Goal: Task Accomplishment & Management: Manage account settings

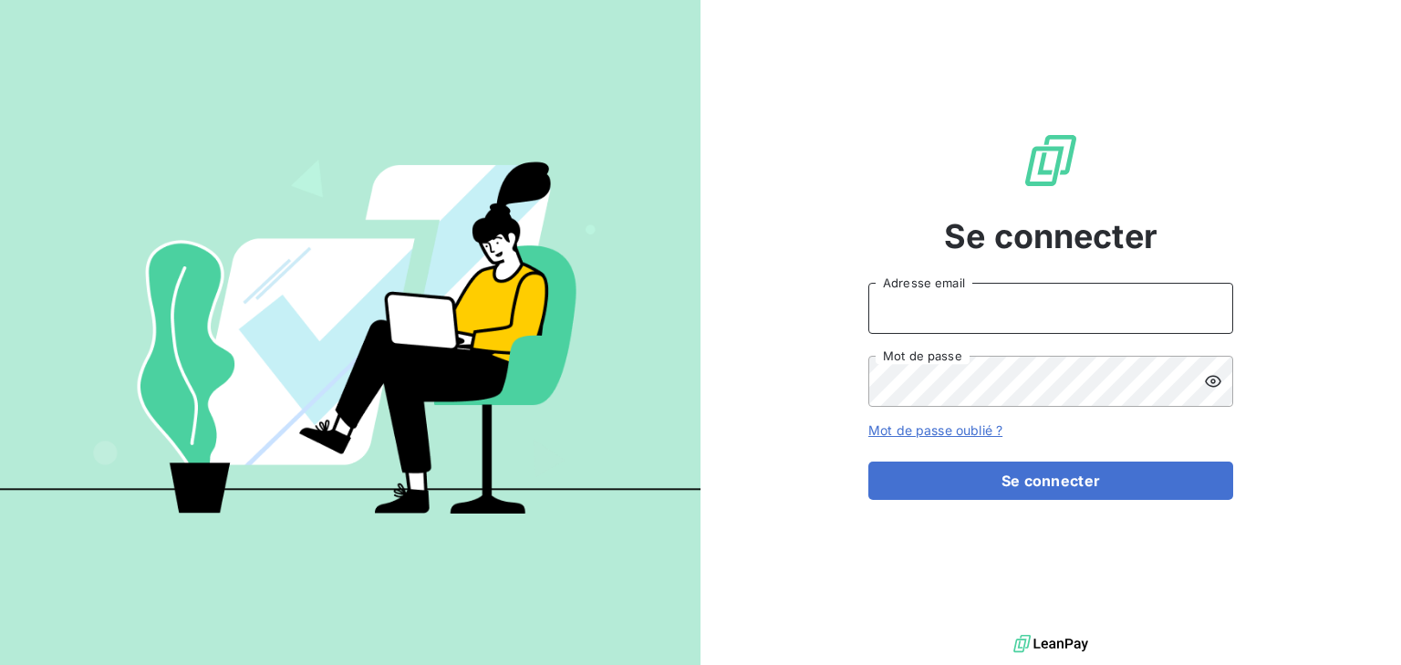
click at [944, 285] on input "Adresse email" at bounding box center [1050, 308] width 365 height 51
type input "[EMAIL_ADDRESS][DOMAIN_NAME]"
click at [868, 461] on button "Se connecter" at bounding box center [1050, 480] width 365 height 38
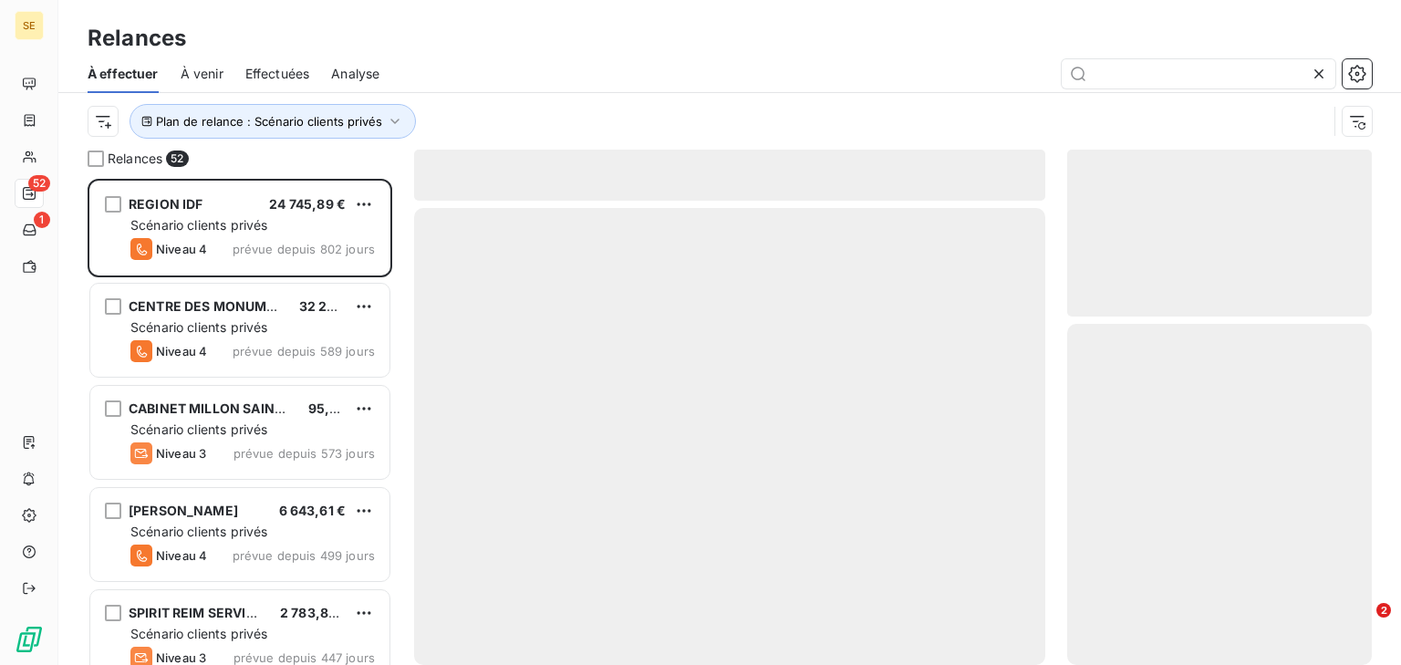
scroll to position [474, 293]
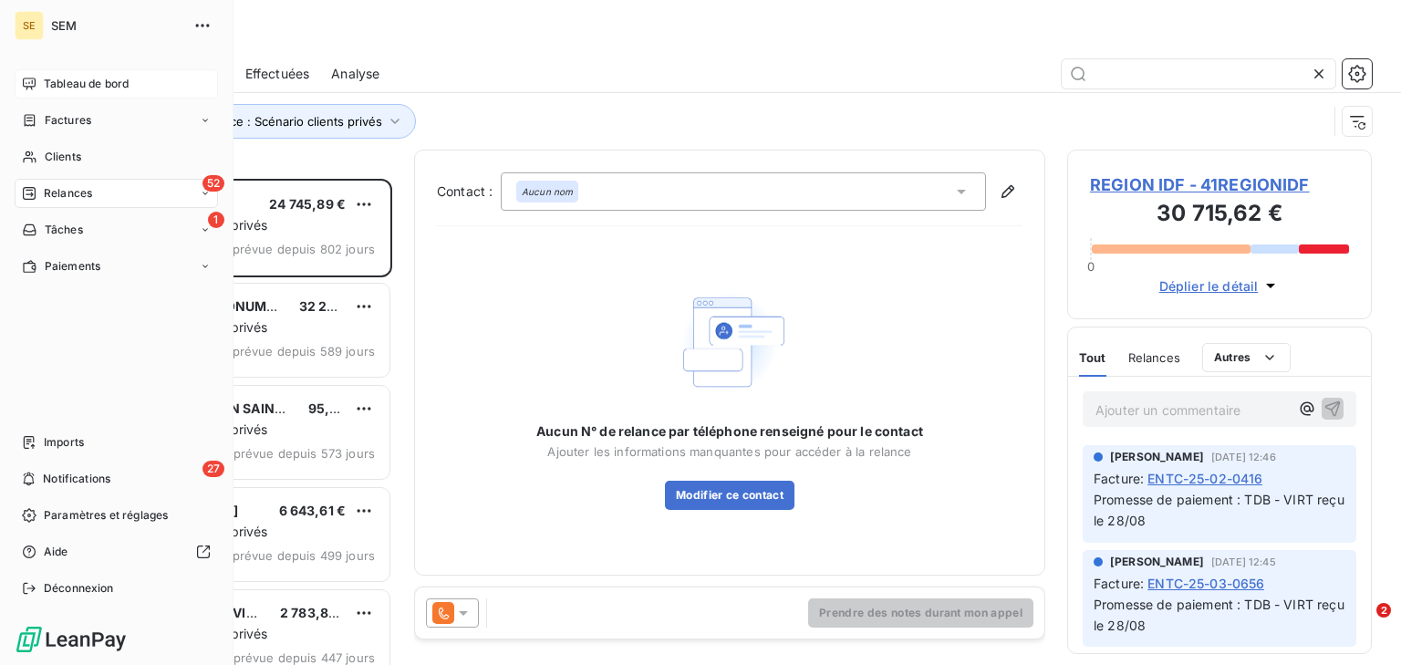
click at [135, 93] on div "Tableau de bord" at bounding box center [116, 83] width 203 height 29
click at [92, 74] on div "Tableau de bord" at bounding box center [116, 83] width 203 height 29
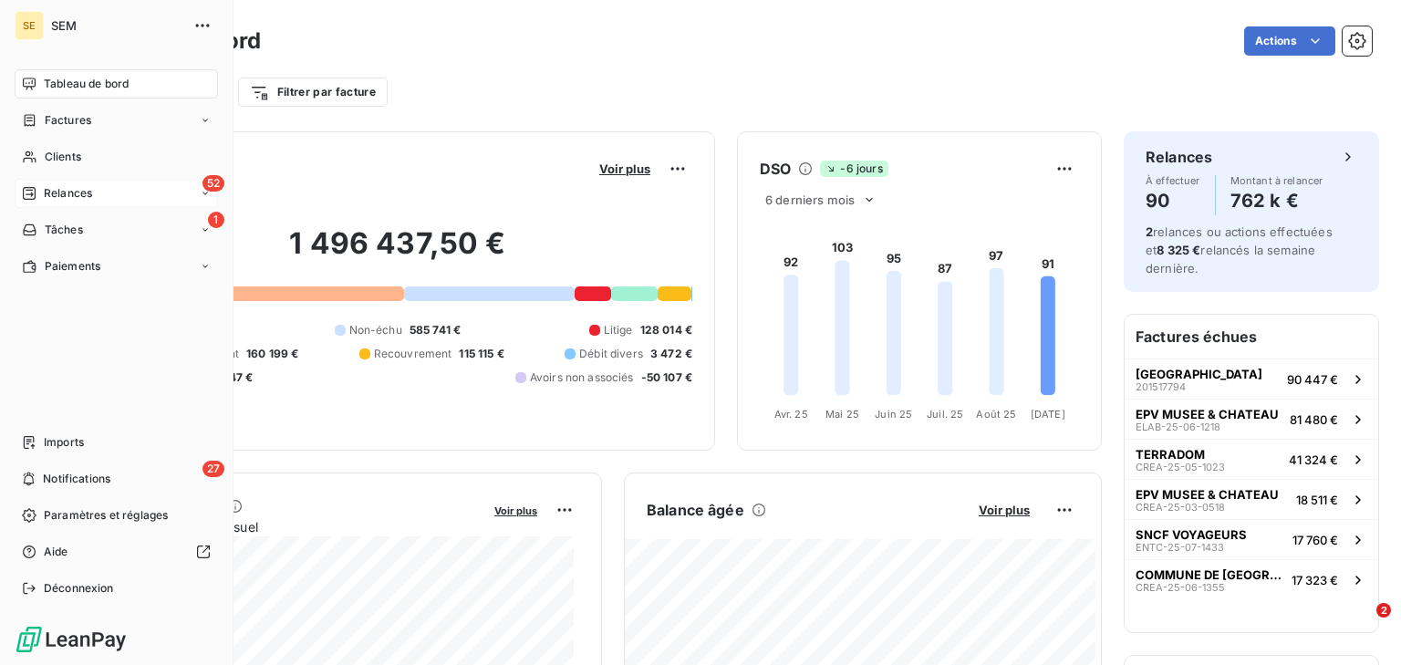
click at [56, 196] on span "Relances" at bounding box center [68, 193] width 48 height 16
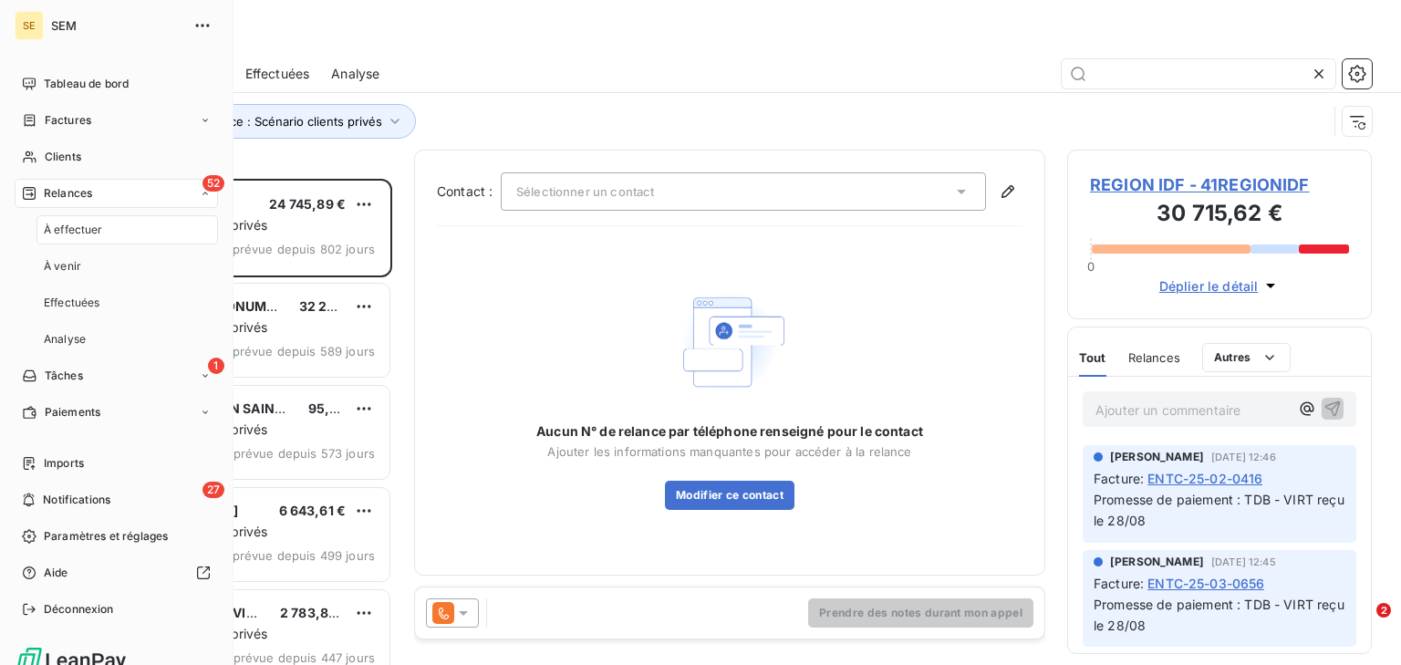
scroll to position [474, 293]
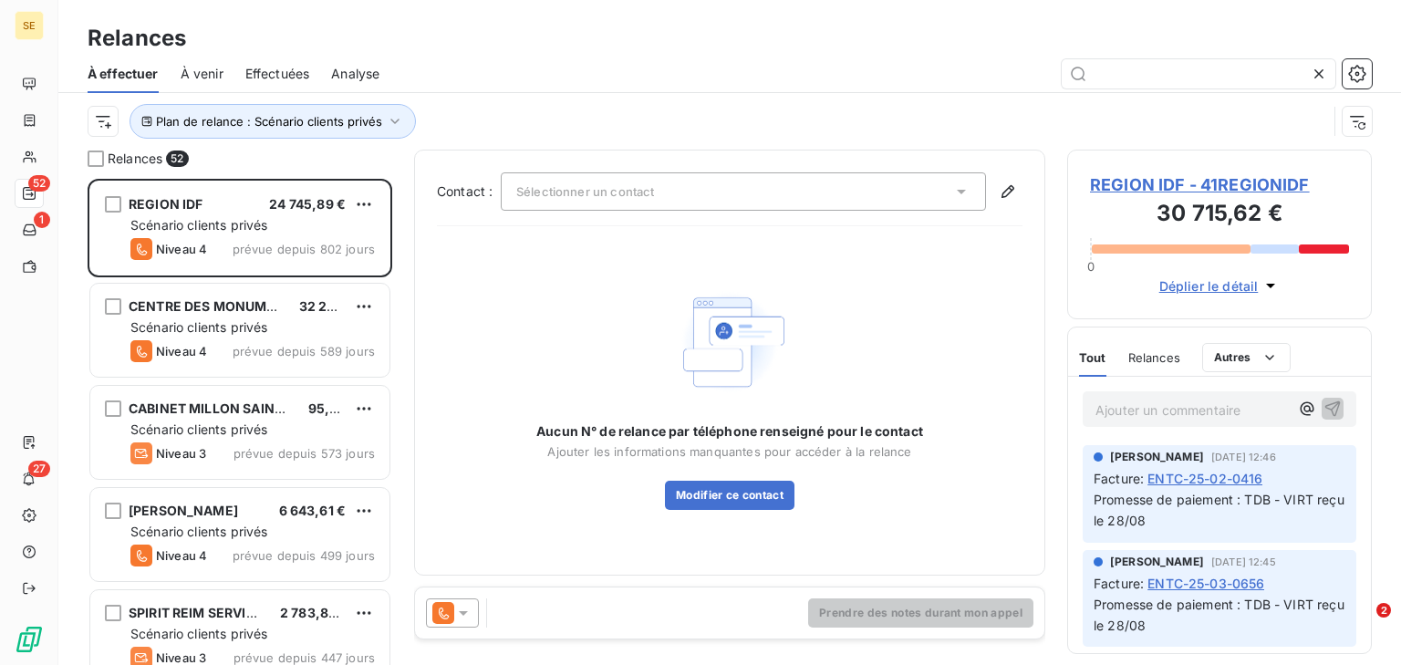
click at [283, 73] on span "Effectuées" at bounding box center [277, 74] width 65 height 18
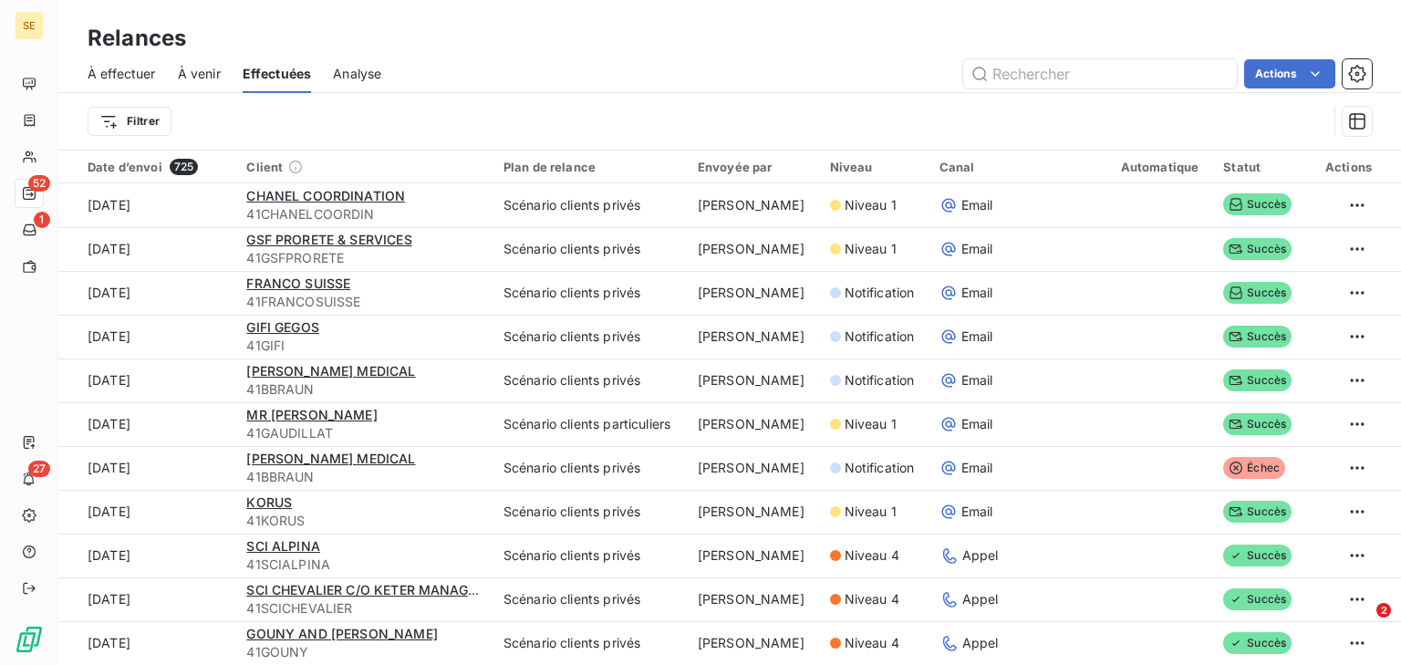
click at [201, 75] on span "À venir" at bounding box center [199, 74] width 43 height 18
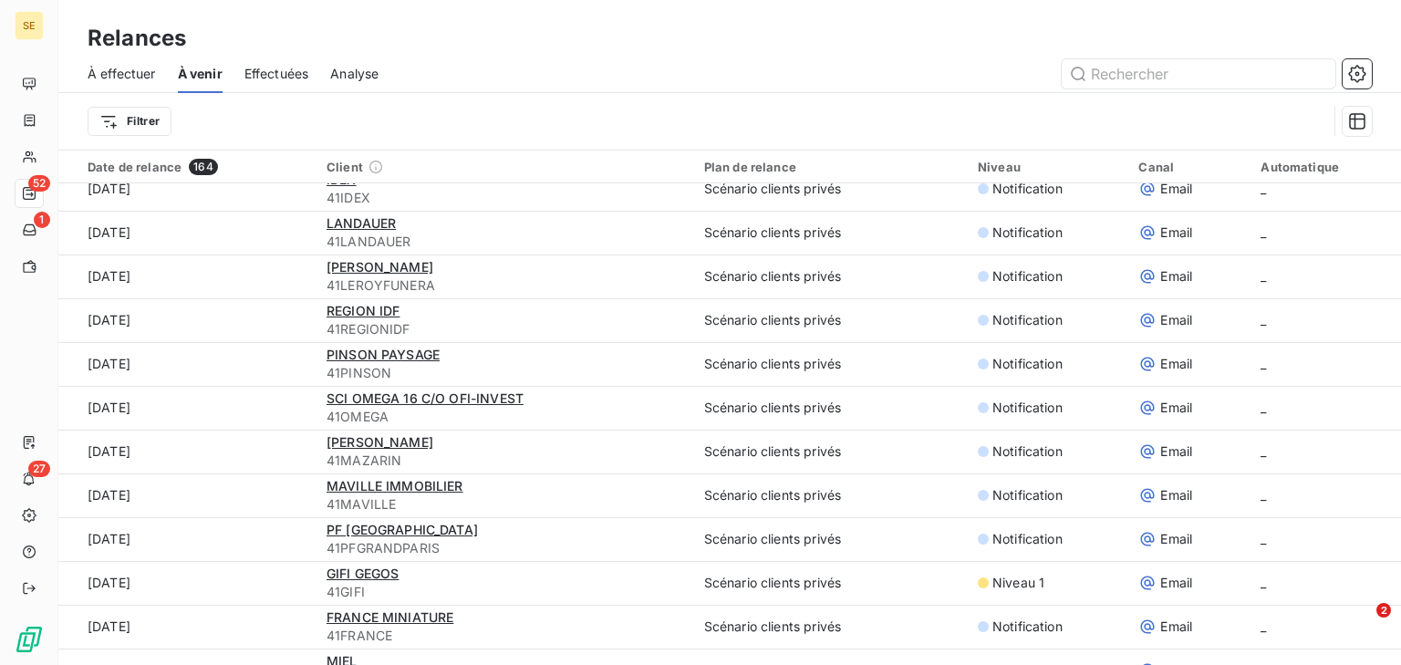
scroll to position [324, 0]
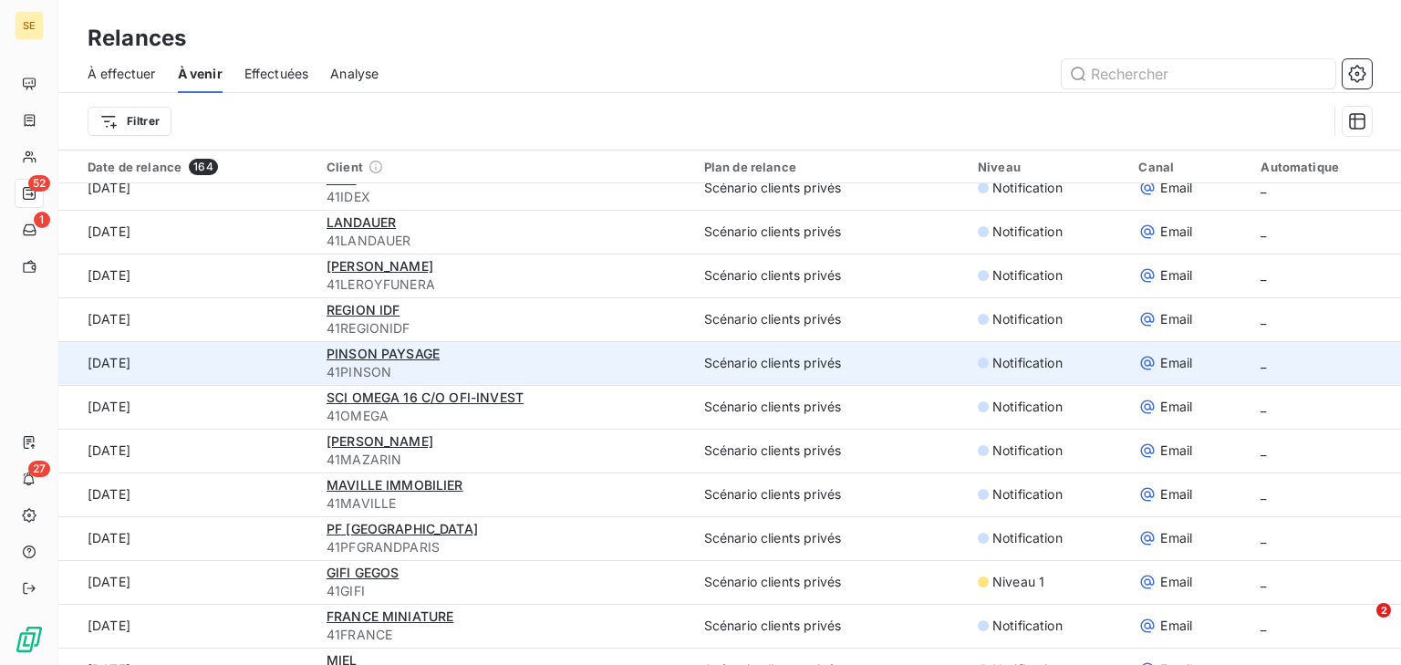
click at [270, 354] on td "[DATE]" at bounding box center [186, 363] width 257 height 44
click at [353, 357] on span "PINSON PAYSAGE" at bounding box center [382, 354] width 113 height 16
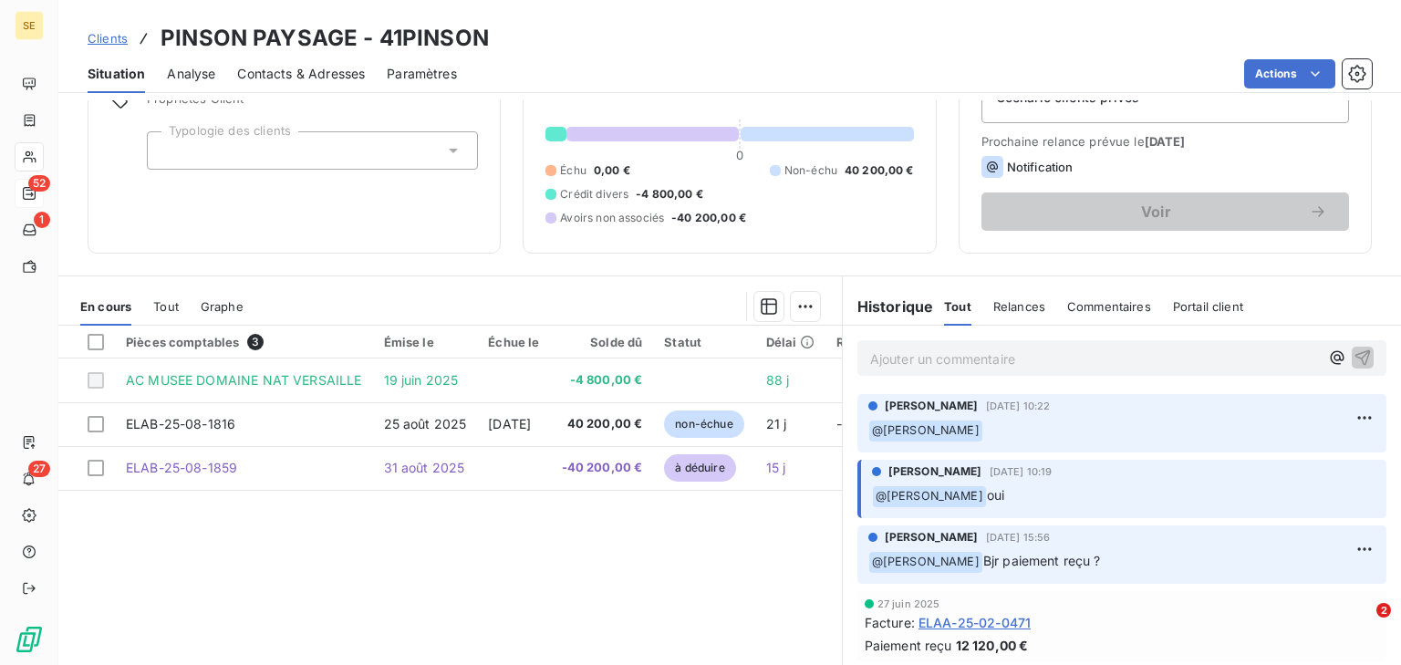
scroll to position [96, 0]
click at [939, 357] on p "Ajouter un commentaire ﻿" at bounding box center [1094, 358] width 449 height 23
click at [1328, 354] on icon "button" at bounding box center [1337, 356] width 18 height 18
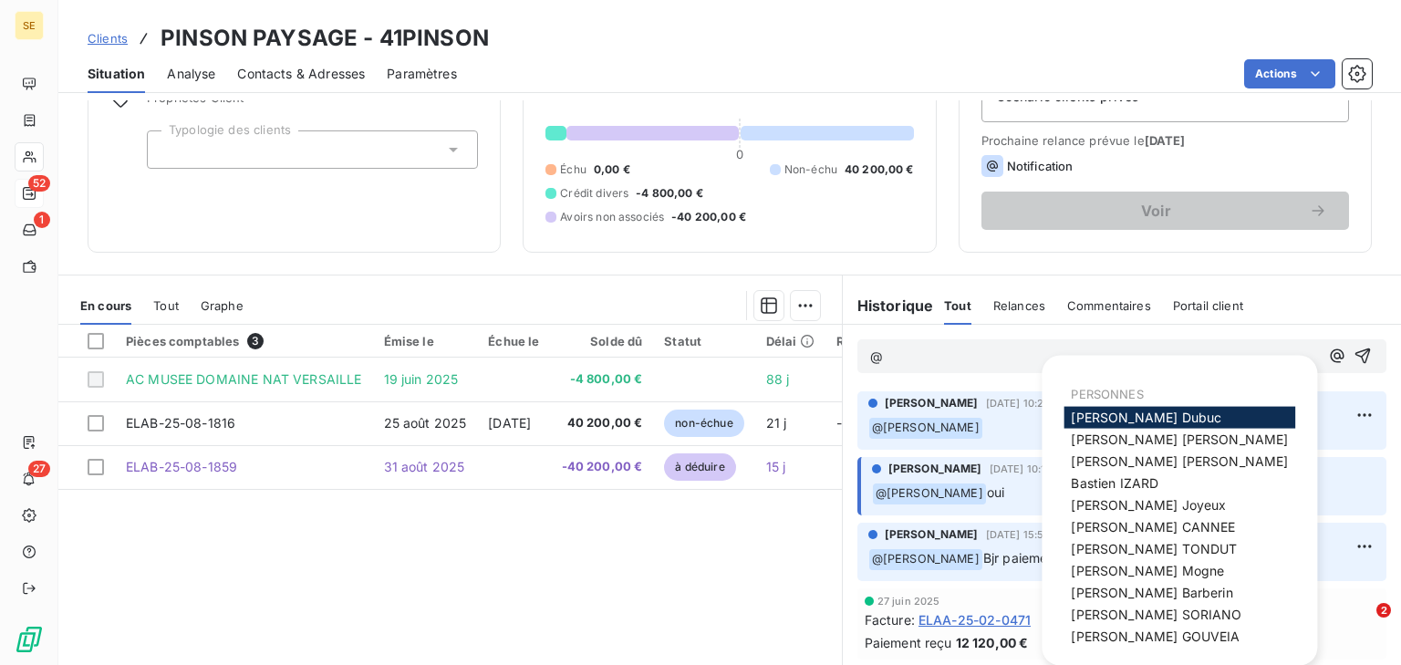
click at [985, 357] on p "@" at bounding box center [1094, 357] width 449 height 21
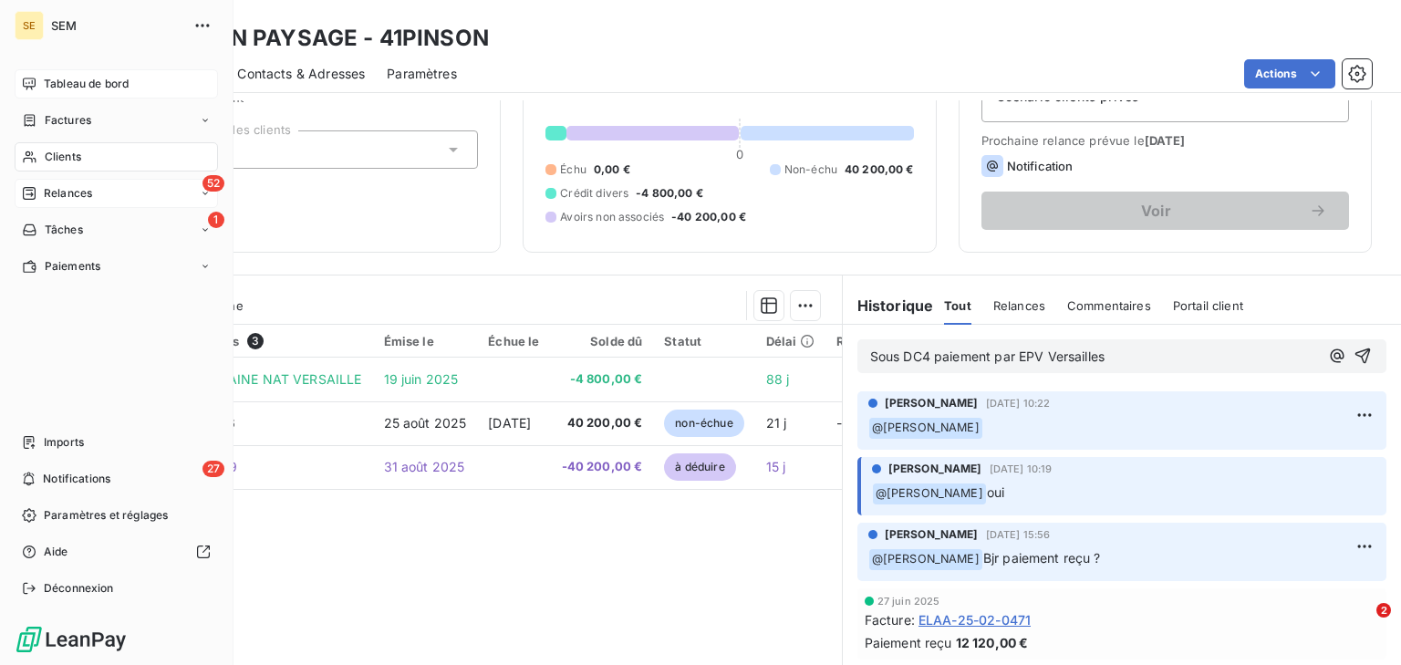
click at [113, 84] on span "Tableau de bord" at bounding box center [86, 84] width 85 height 16
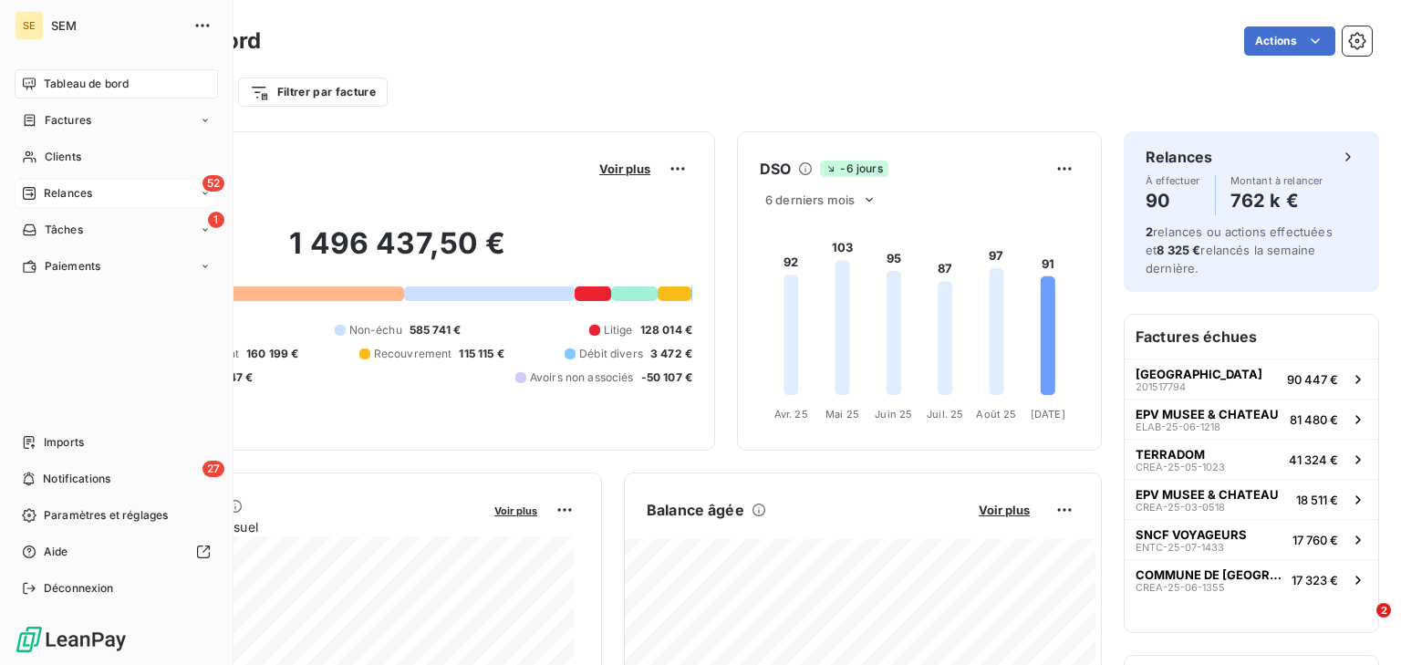
click at [65, 83] on span "Tableau de bord" at bounding box center [86, 84] width 85 height 16
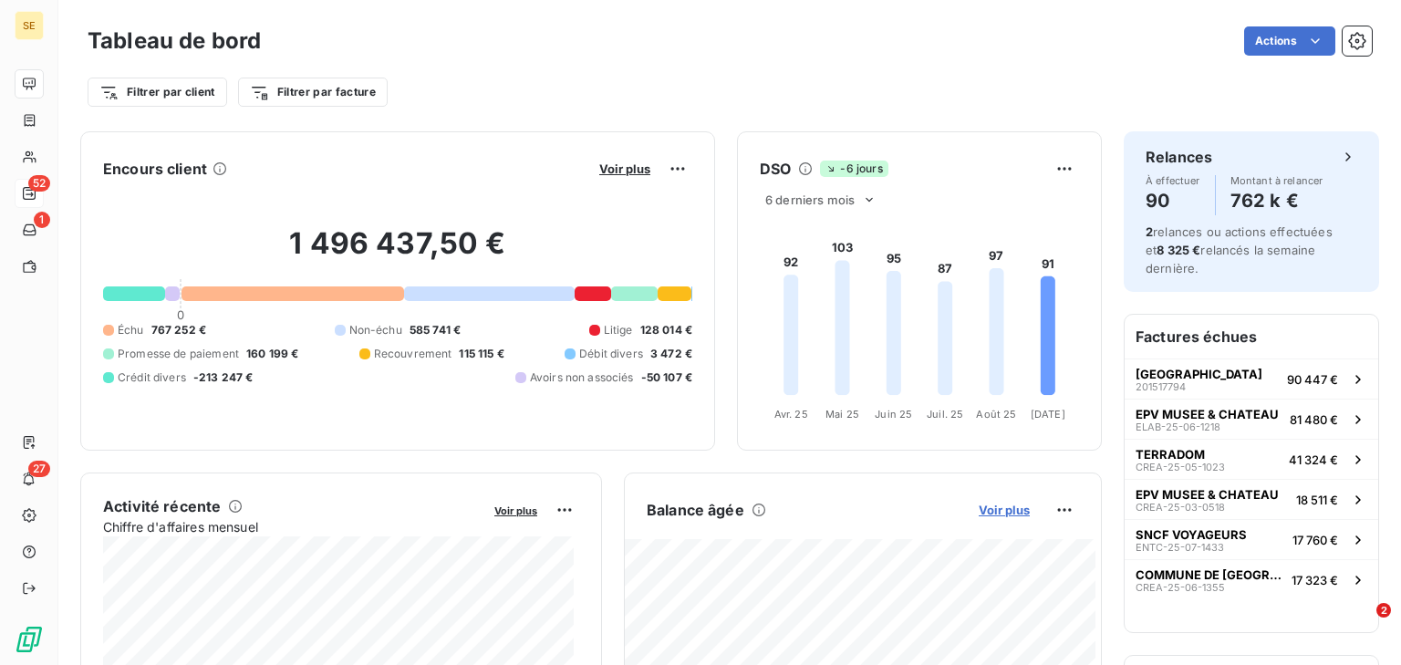
click at [979, 504] on span "Voir plus" at bounding box center [1004, 509] width 51 height 15
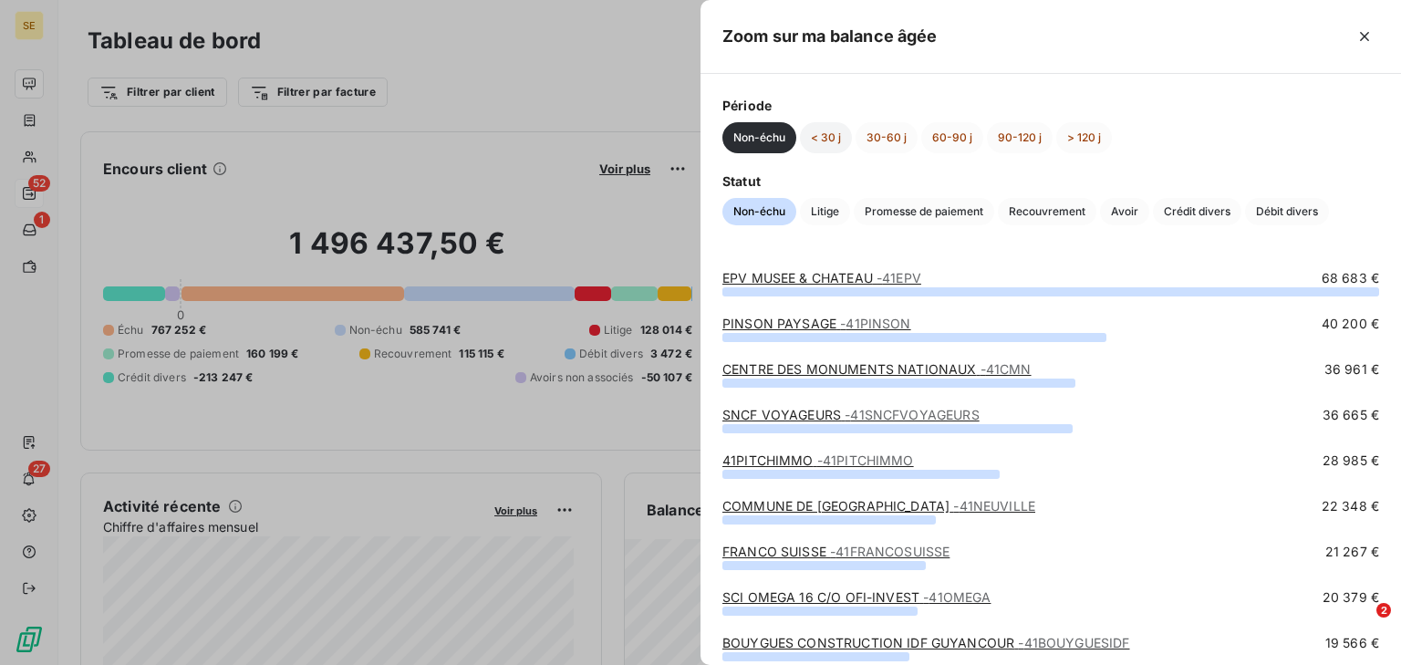
click at [827, 140] on button "< 30 j" at bounding box center [826, 137] width 52 height 31
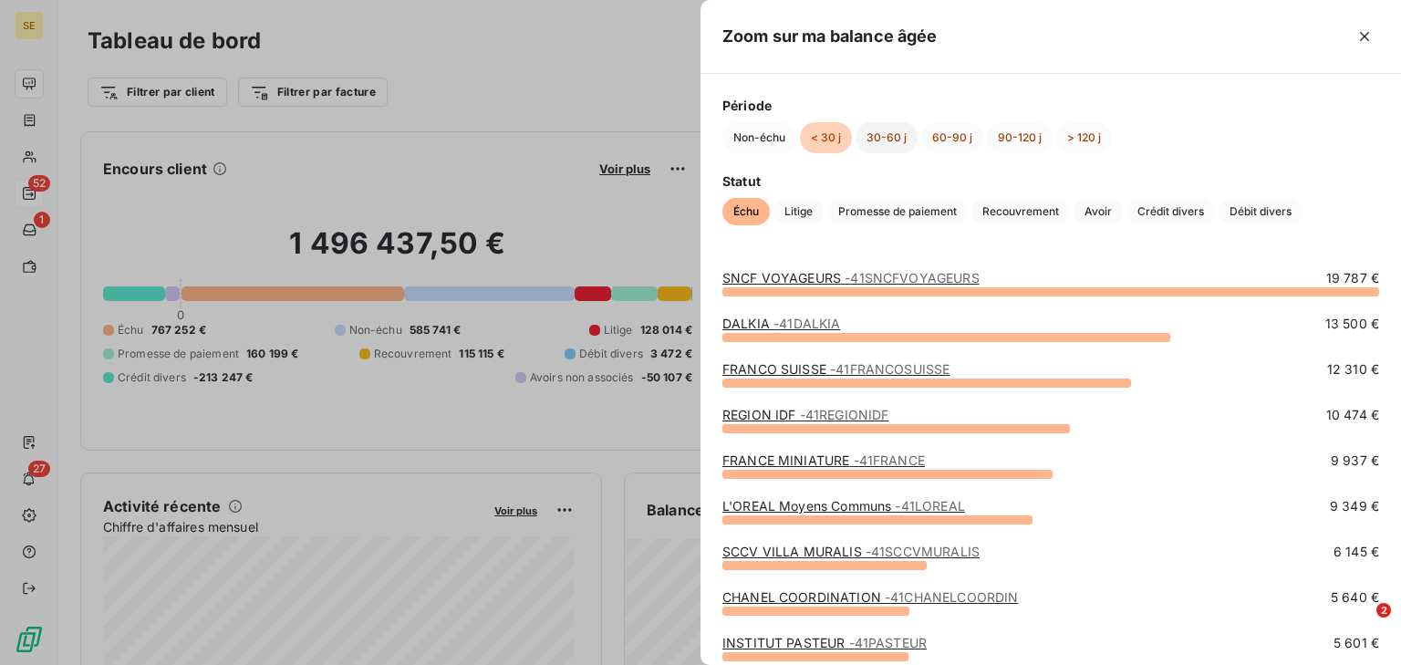
click at [881, 140] on button "30-60 j" at bounding box center [886, 137] width 62 height 31
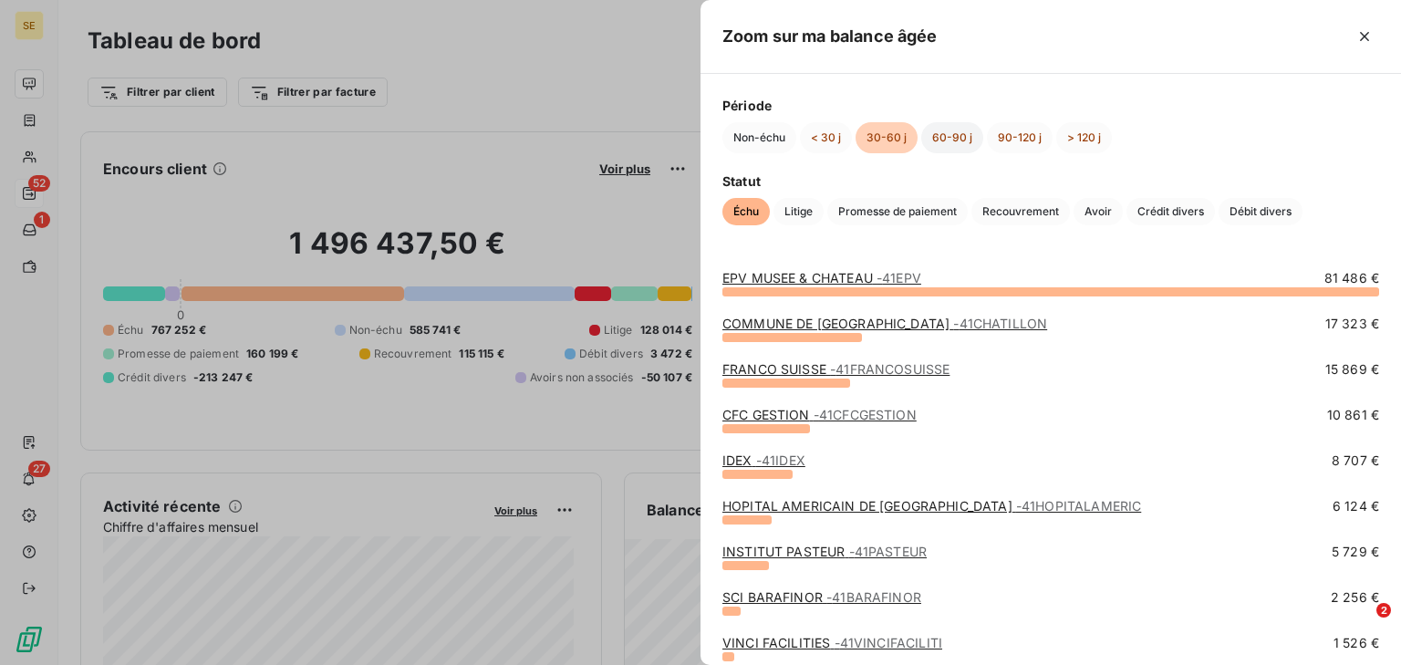
click at [944, 140] on button "60-90 j" at bounding box center [952, 137] width 62 height 31
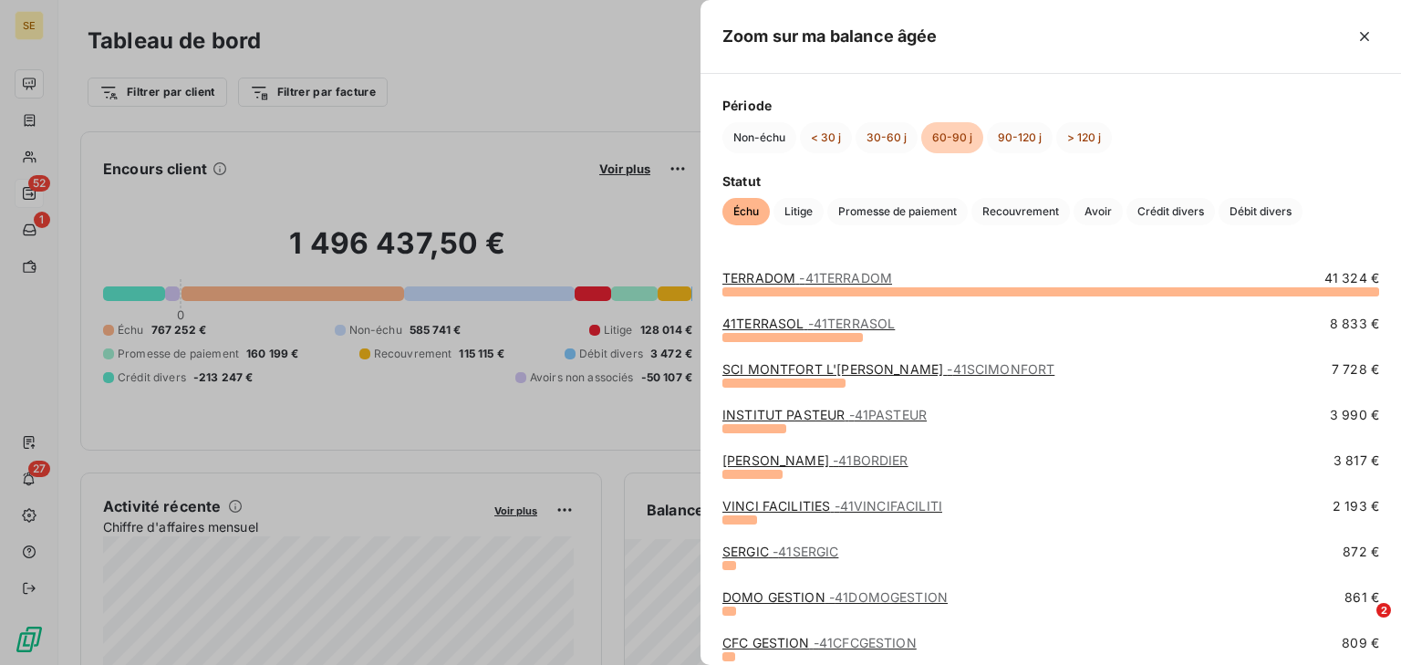
click at [775, 466] on link "[PERSON_NAME] - 41BORDIER" at bounding box center [815, 460] width 186 height 16
